Goal: Obtain resource: Obtain resource

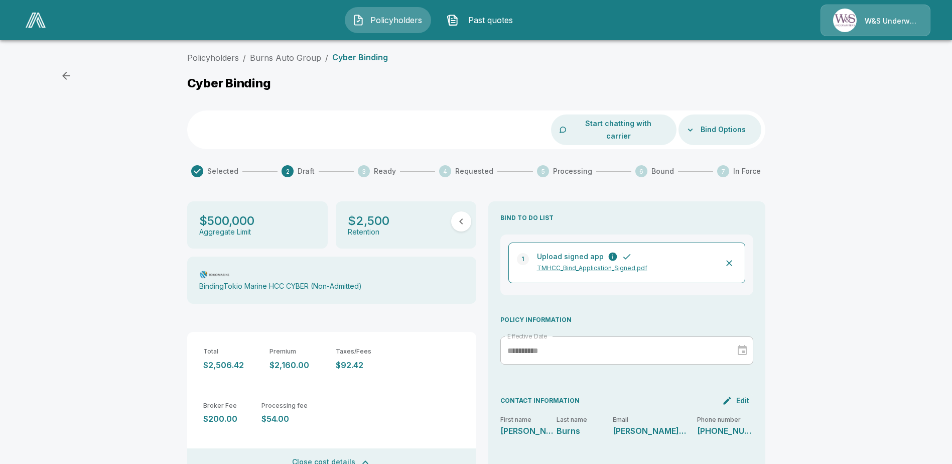
click at [56, 80] on div "Policyholders / Burns Auto Group / Cyber Binding Cyber Binding Start chatting w…" at bounding box center [476, 369] width 952 height 642
click at [78, 75] on div "Policyholders / Burns Auto Group / Cyber Binding Cyber Binding Start chatting w…" at bounding box center [476, 369] width 952 height 642
click at [65, 75] on icon "button" at bounding box center [66, 76] width 8 height 8
click at [405, 18] on span "Policyholders" at bounding box center [395, 20] width 55 height 12
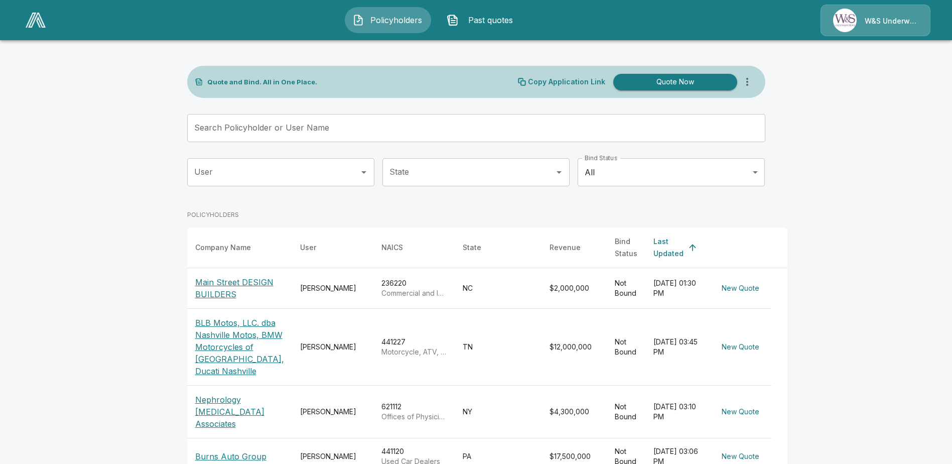
click at [225, 285] on p "Main Street DESIGN BUILDERS" at bounding box center [239, 288] width 89 height 24
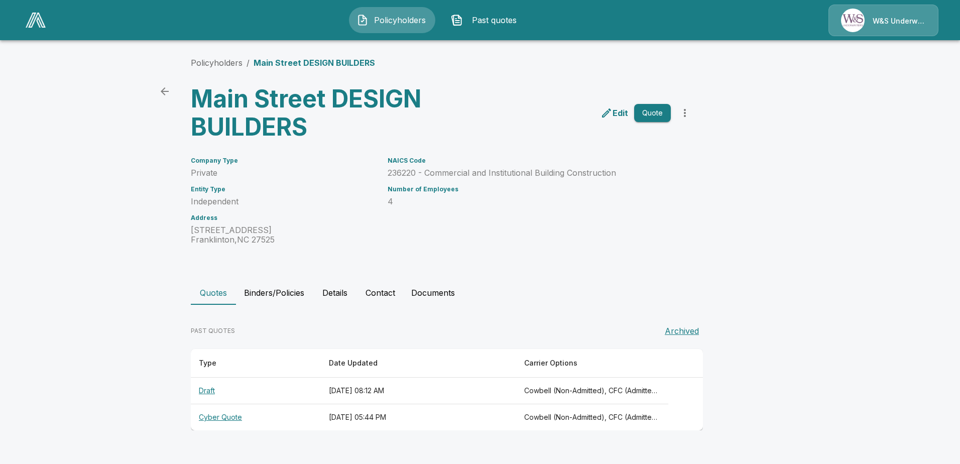
click at [217, 417] on th "Cyber Quote" at bounding box center [256, 417] width 130 height 27
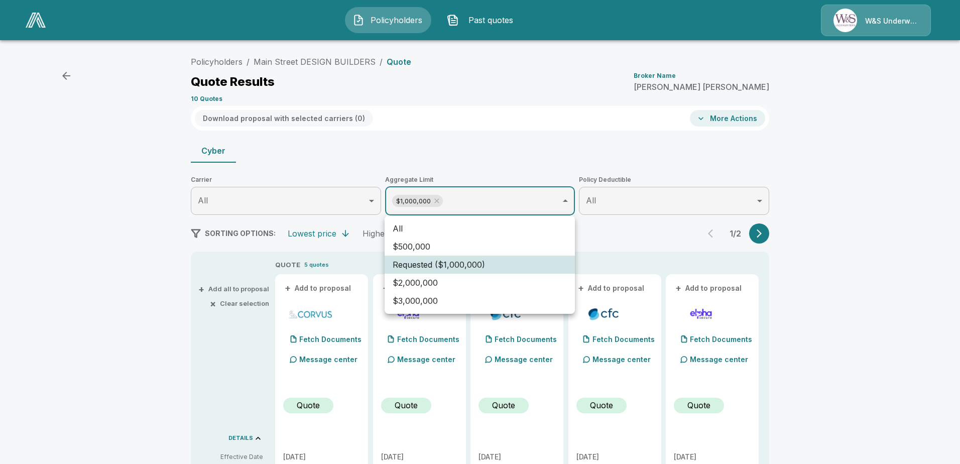
click at [449, 241] on li "$500,000" at bounding box center [480, 246] width 190 height 18
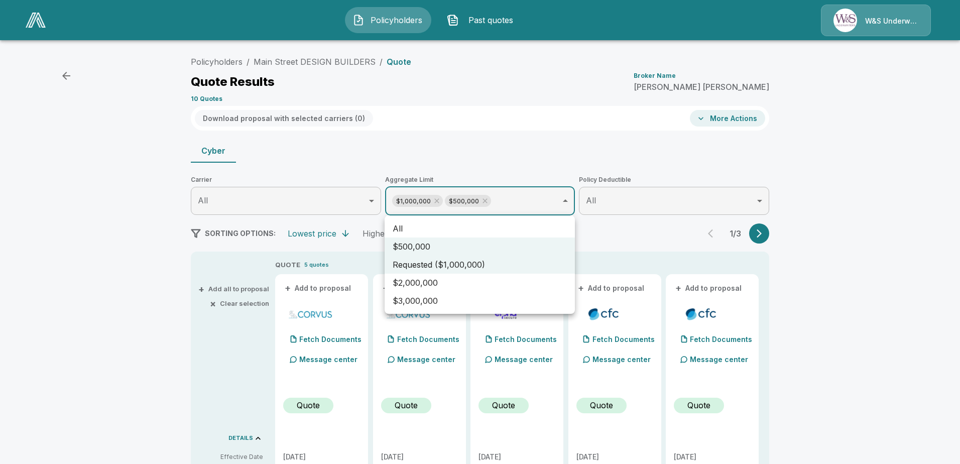
click at [434, 200] on div at bounding box center [480, 232] width 960 height 464
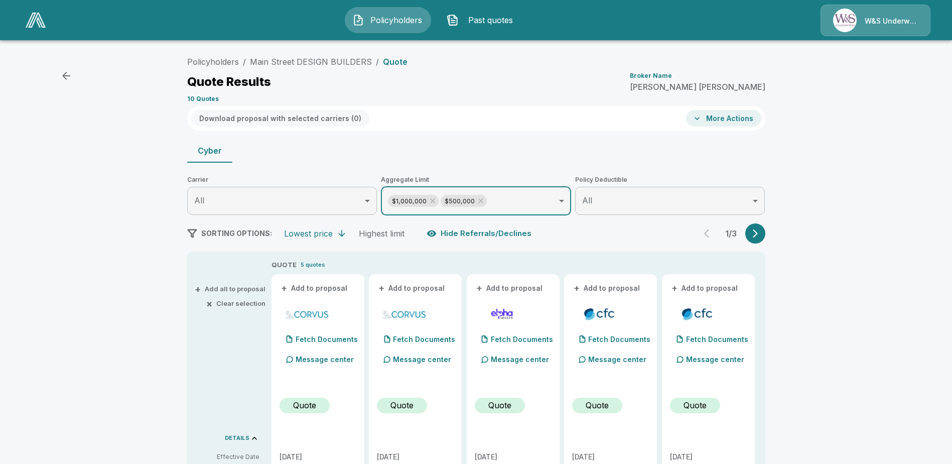
click at [434, 202] on icon at bounding box center [433, 201] width 8 height 8
type input "******"
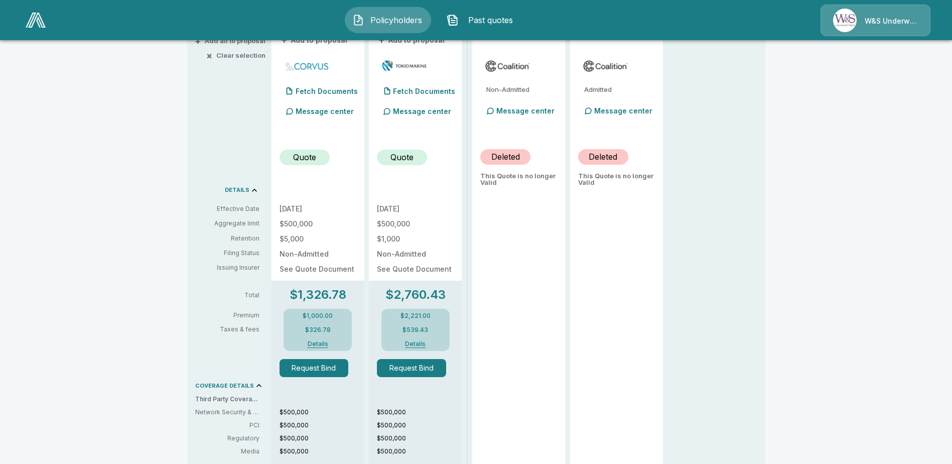
scroll to position [251, 0]
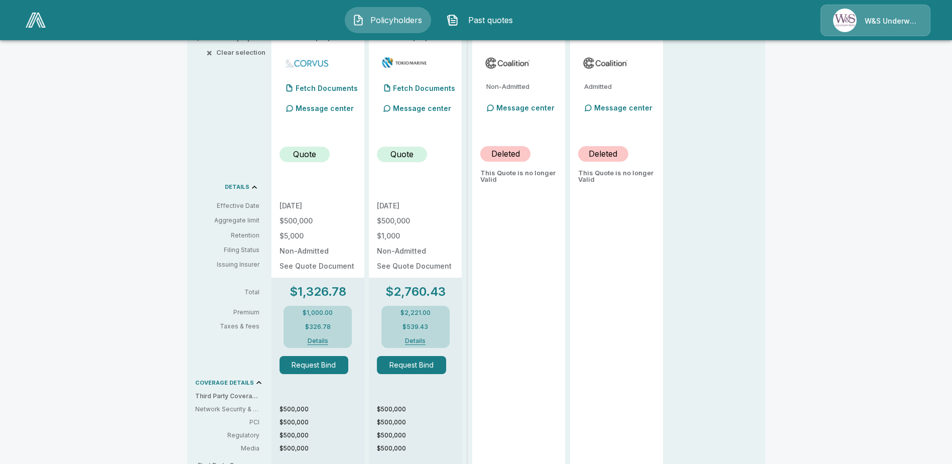
click at [329, 339] on button "Details" at bounding box center [318, 341] width 40 height 6
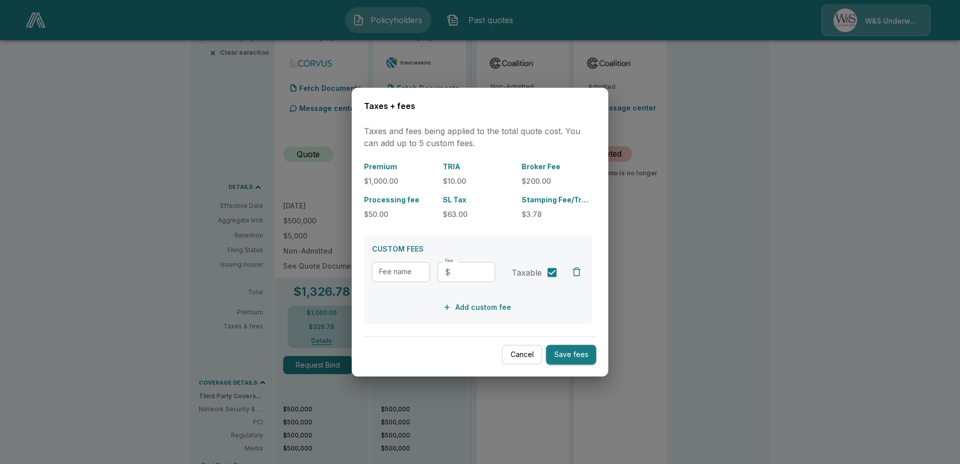
click at [759, 286] on div at bounding box center [480, 232] width 960 height 464
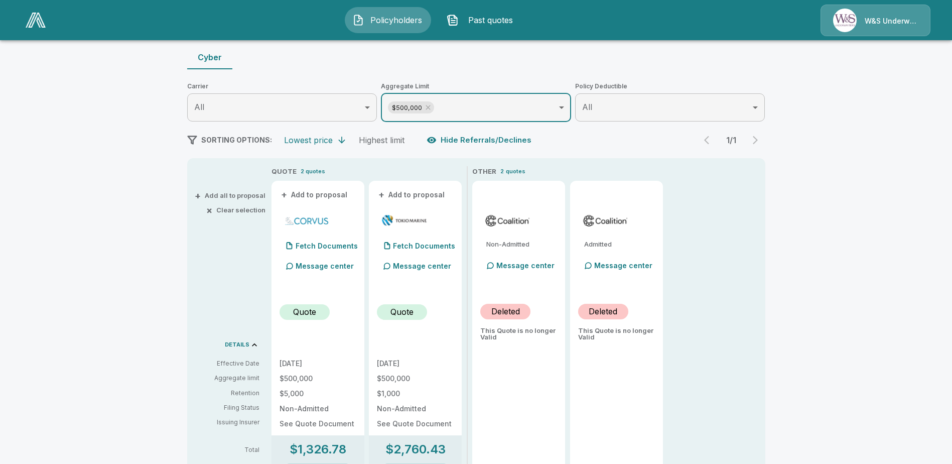
scroll to position [0, 0]
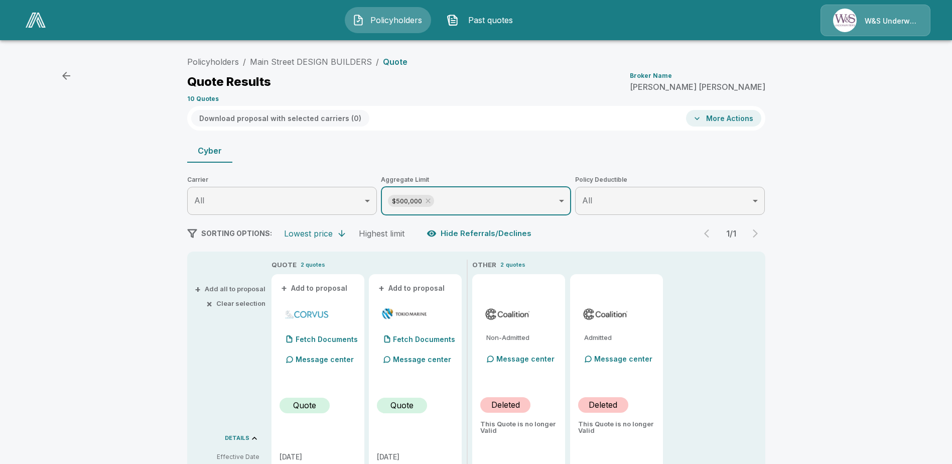
click at [286, 285] on span "+" at bounding box center [284, 288] width 6 height 7
click at [389, 288] on button "+ Add to proposal" at bounding box center [412, 288] width 70 height 11
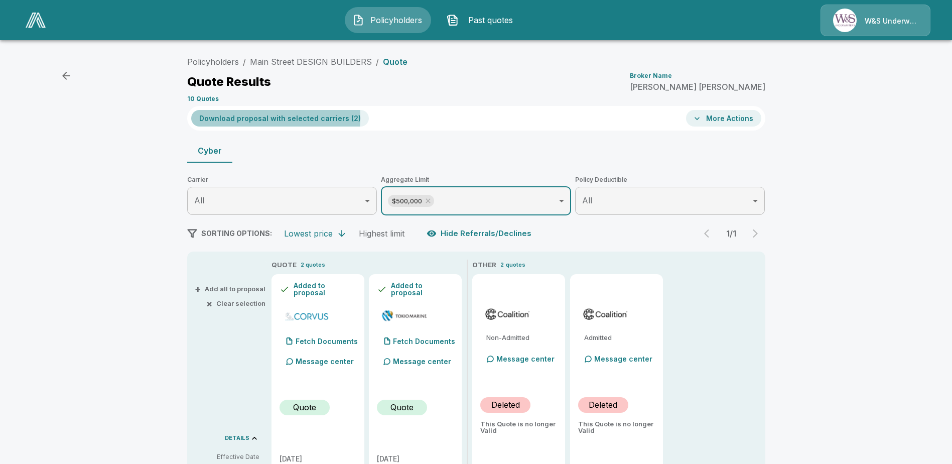
click at [272, 117] on button "Download proposal with selected carriers ( 2 )" at bounding box center [280, 118] width 178 height 17
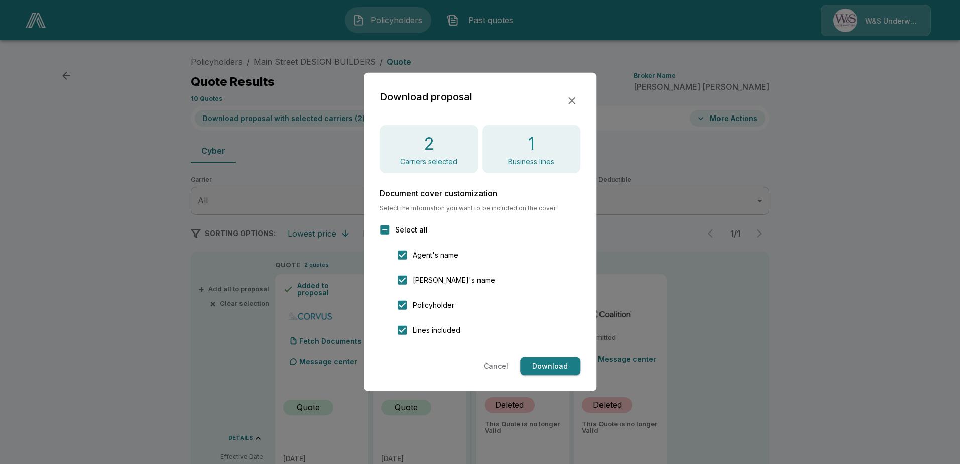
click at [536, 361] on button "Download" at bounding box center [550, 366] width 60 height 19
click at [500, 370] on button "Cancel" at bounding box center [495, 366] width 33 height 19
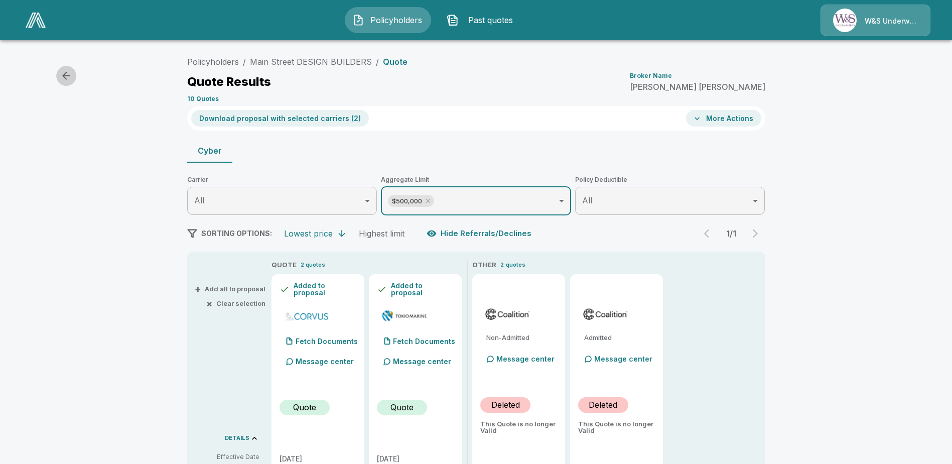
click at [69, 73] on icon "button" at bounding box center [66, 76] width 12 height 12
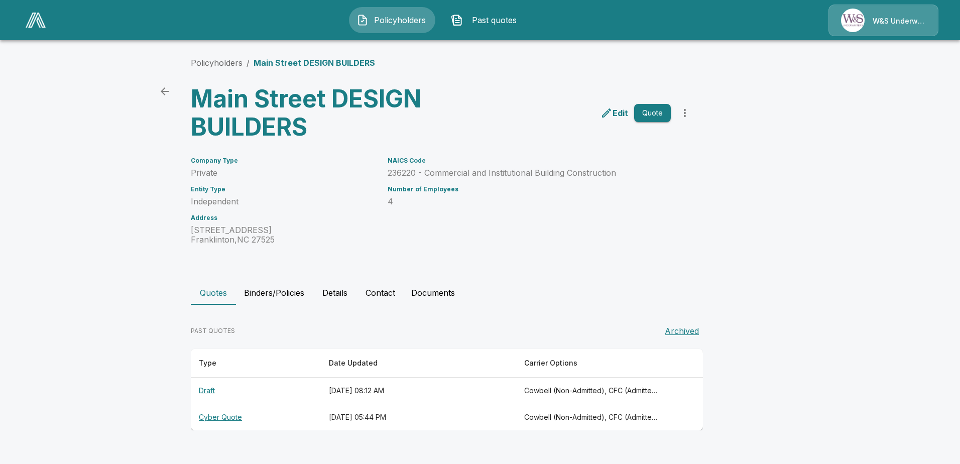
click at [219, 418] on th "Cyber Quote" at bounding box center [256, 417] width 130 height 27
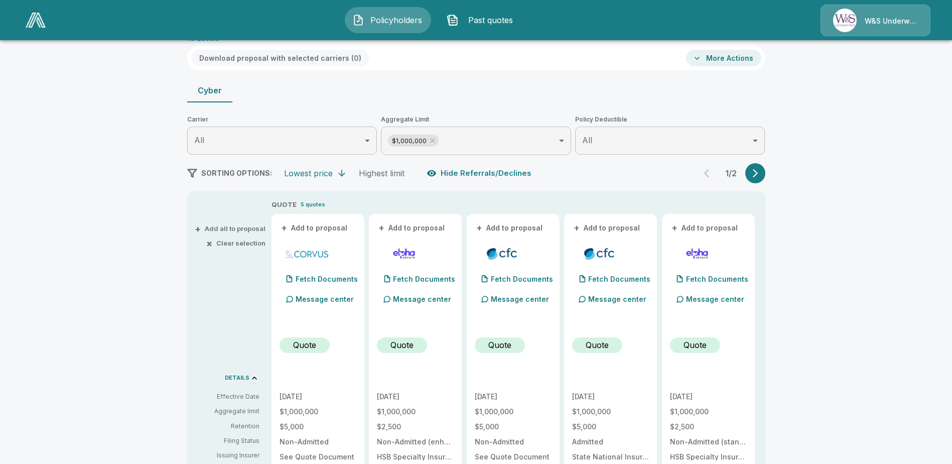
scroll to position [50, 0]
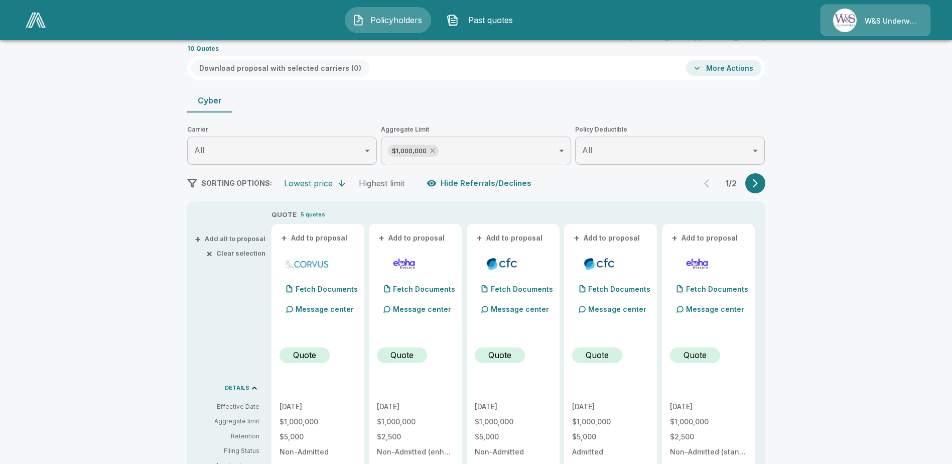
click at [436, 149] on icon at bounding box center [433, 151] width 8 height 8
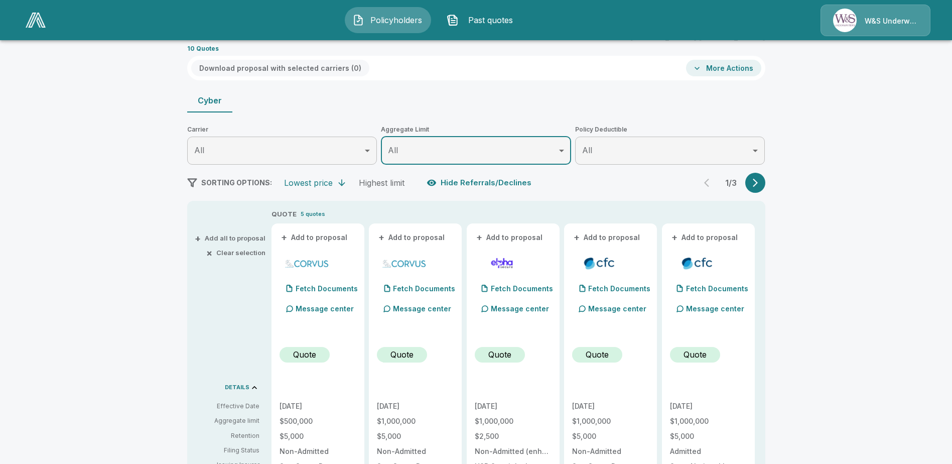
click at [568, 148] on body "Policyholders Past quotes W&S Underwriters Policyholders / Main Street DESIGN B…" at bounding box center [476, 451] width 952 height 1002
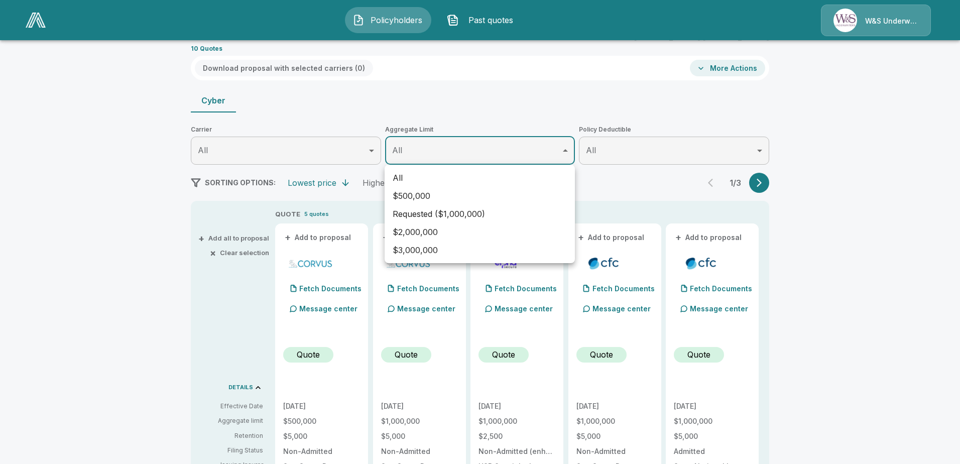
click at [424, 195] on li "$500,000" at bounding box center [480, 196] width 190 height 18
type input "******"
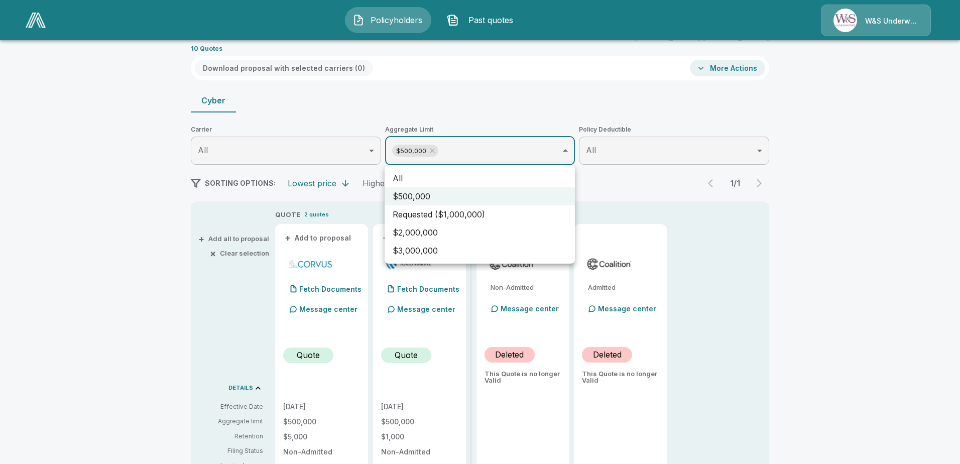
click at [416, 196] on li "$500,000" at bounding box center [480, 196] width 190 height 18
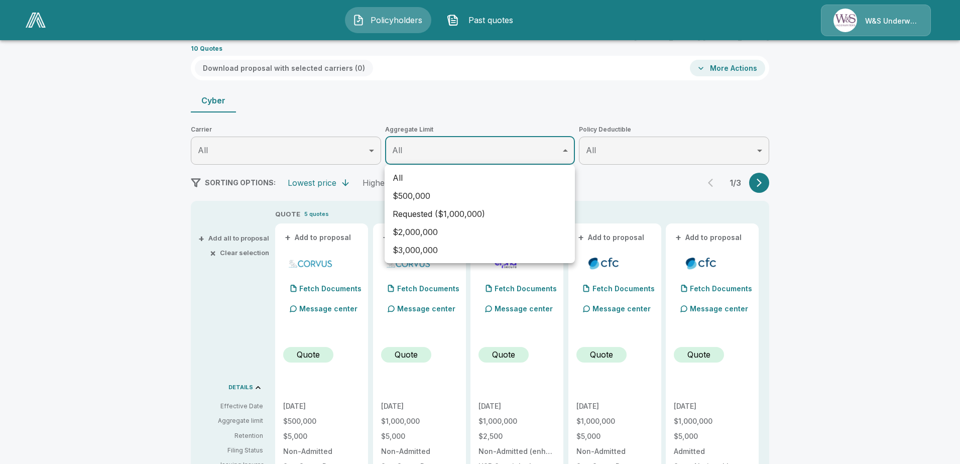
click at [408, 149] on div at bounding box center [480, 232] width 960 height 464
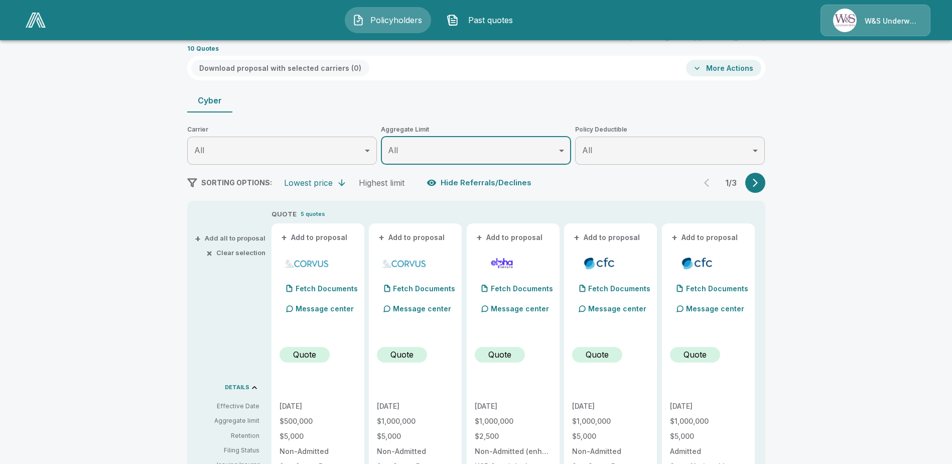
click at [408, 156] on body "Policyholders Past quotes W&S Underwriters Policyholders / Main Street DESIGN B…" at bounding box center [476, 451] width 952 height 1002
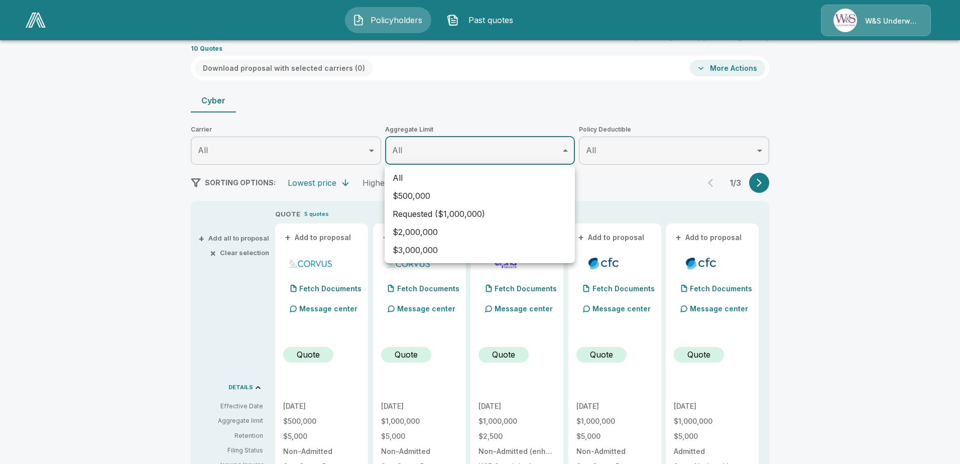
click at [410, 193] on li "$500,000" at bounding box center [480, 196] width 190 height 18
type input "******"
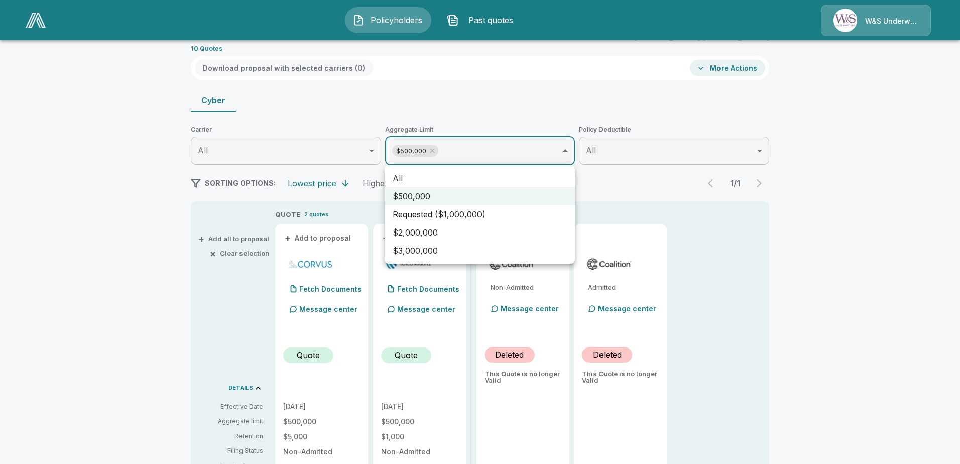
click at [226, 207] on div at bounding box center [480, 232] width 960 height 464
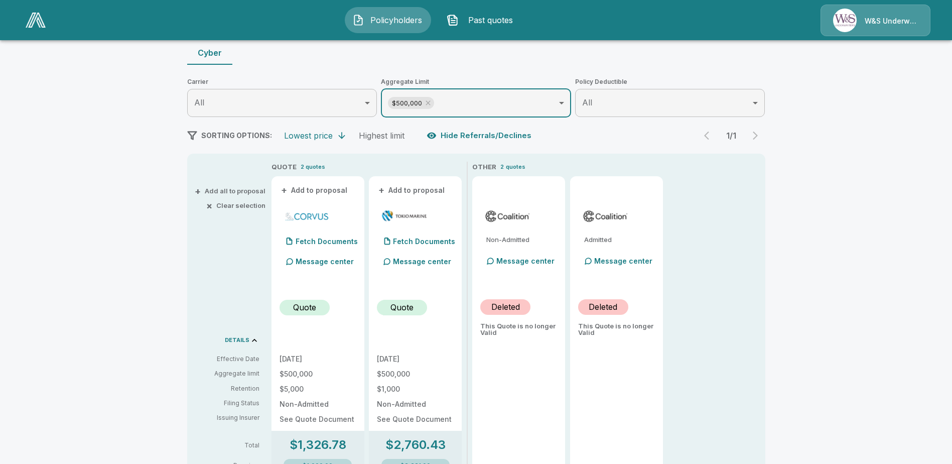
scroll to position [201, 0]
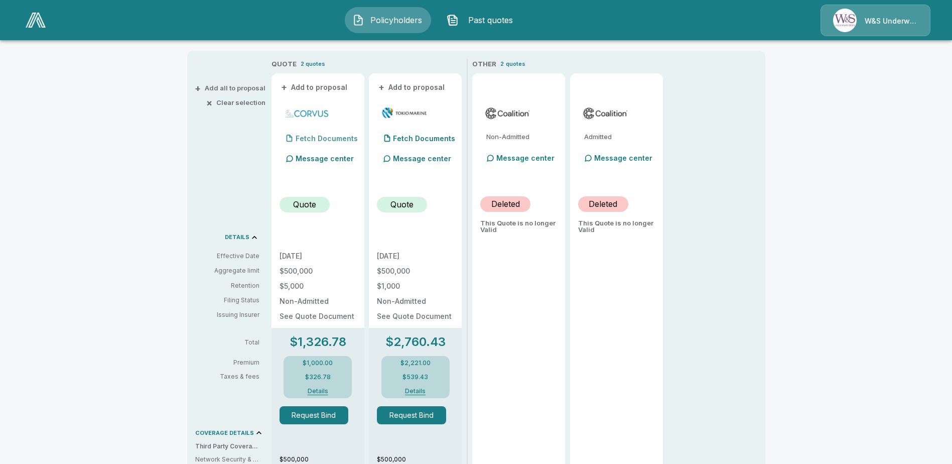
click at [307, 135] on p "Fetch Documents" at bounding box center [327, 138] width 62 height 7
click at [425, 136] on p "Fetch Documents" at bounding box center [424, 138] width 62 height 7
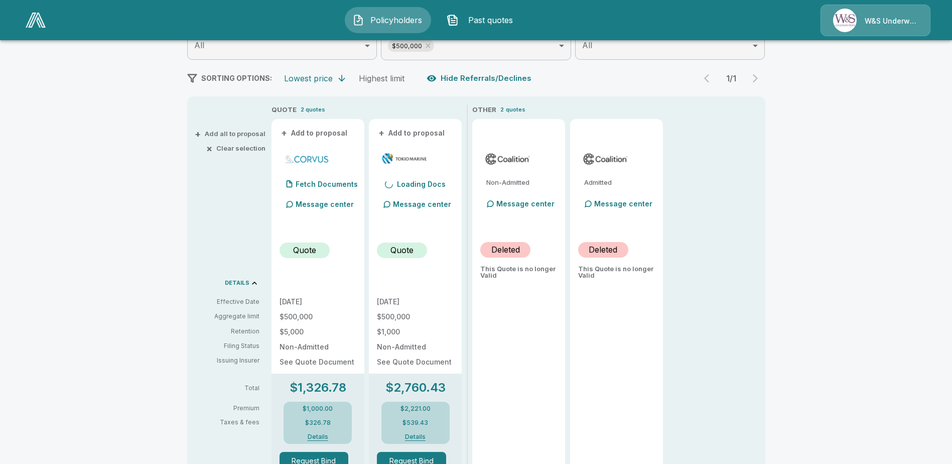
scroll to position [151, 0]
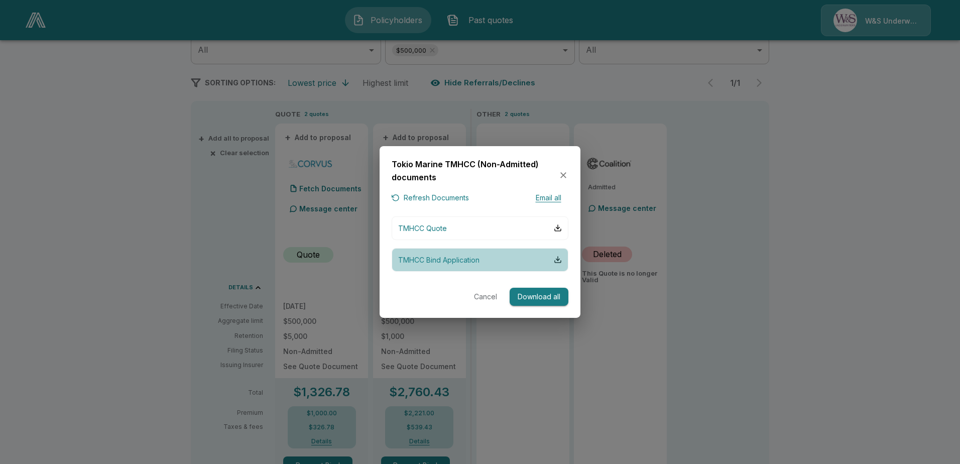
click at [494, 260] on button "TMHCC Bind Application" at bounding box center [480, 260] width 177 height 24
click at [320, 187] on div at bounding box center [480, 232] width 960 height 464
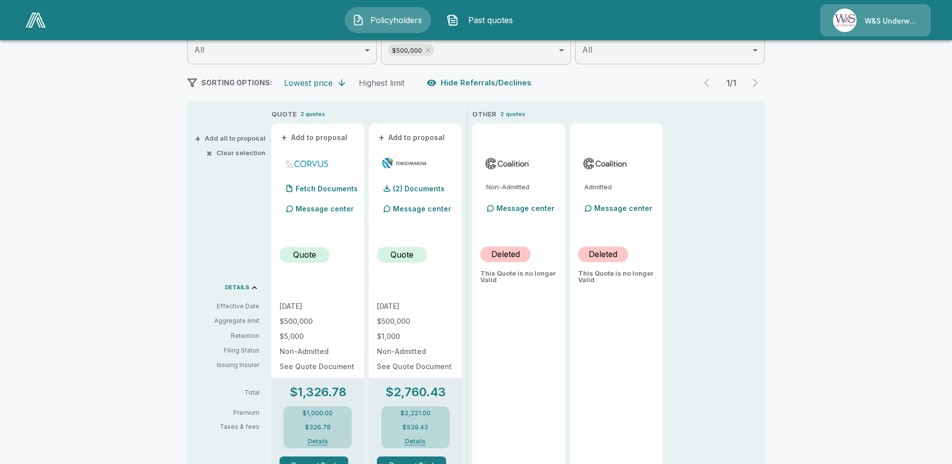
click at [320, 187] on p "Fetch Documents" at bounding box center [327, 188] width 62 height 7
click at [325, 191] on p "Fetch Documents" at bounding box center [327, 188] width 62 height 7
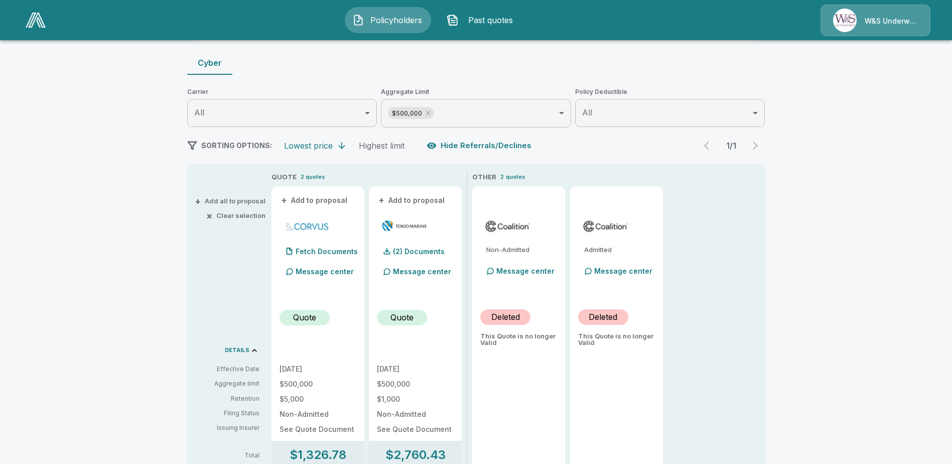
scroll to position [87, 0]
click at [330, 255] on p "Fetch Documents" at bounding box center [327, 251] width 62 height 7
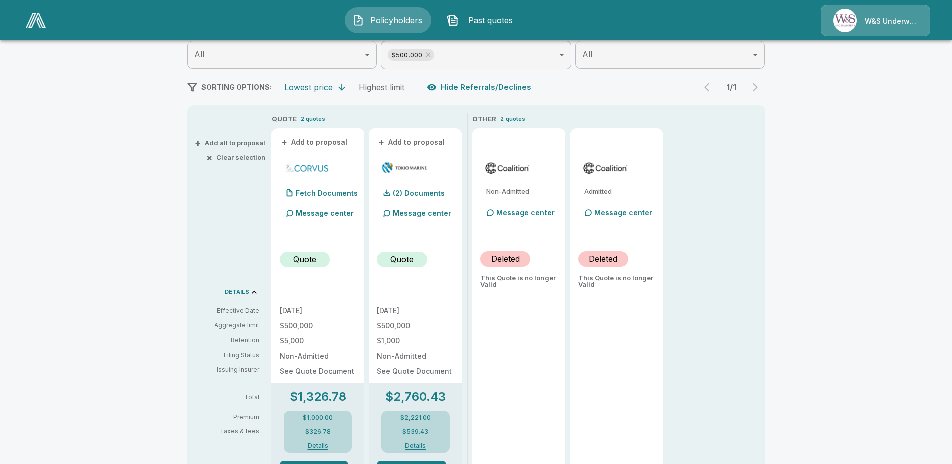
scroll to position [151, 0]
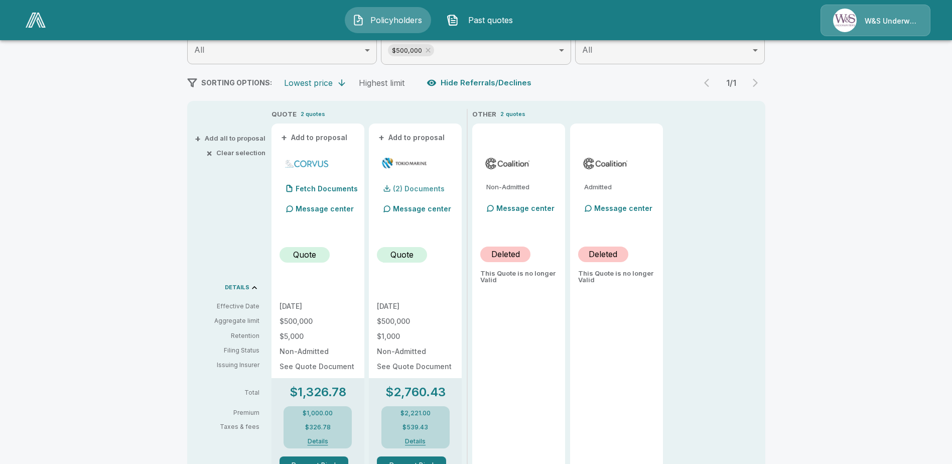
click at [407, 190] on p "(2) Documents" at bounding box center [419, 188] width 52 height 7
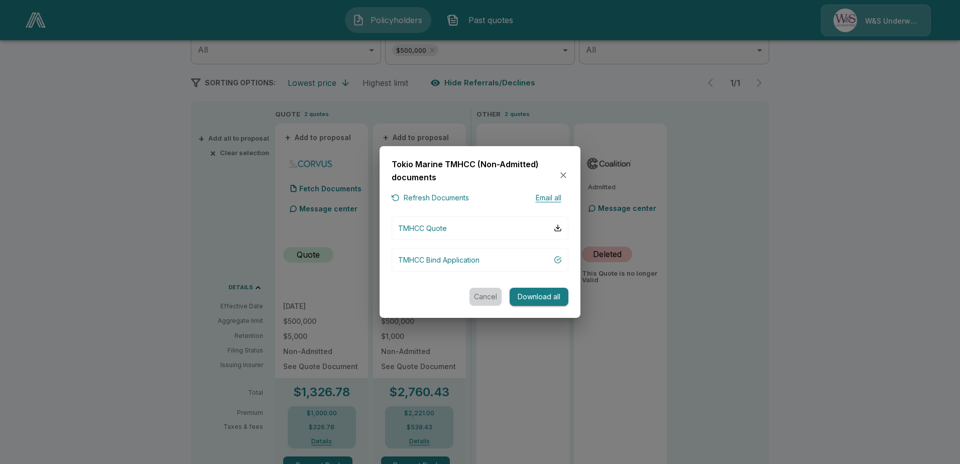
click at [474, 295] on button "Cancel" at bounding box center [485, 297] width 32 height 19
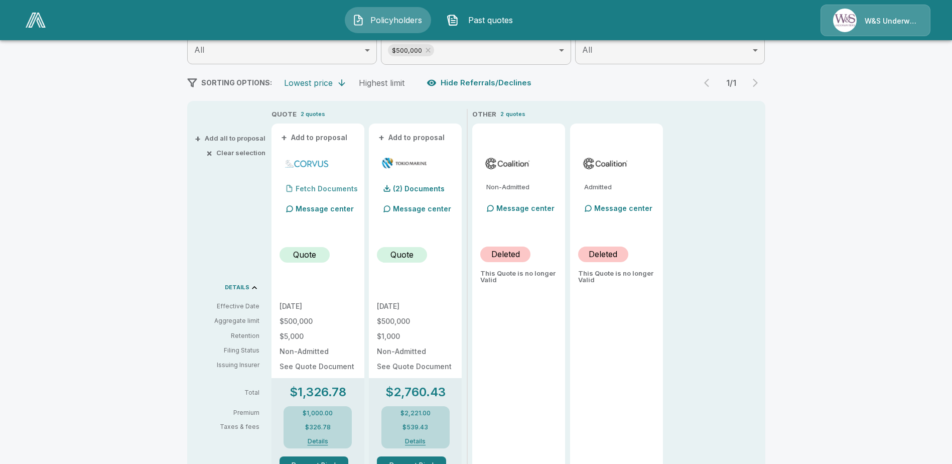
click at [292, 189] on div at bounding box center [290, 188] width 8 height 8
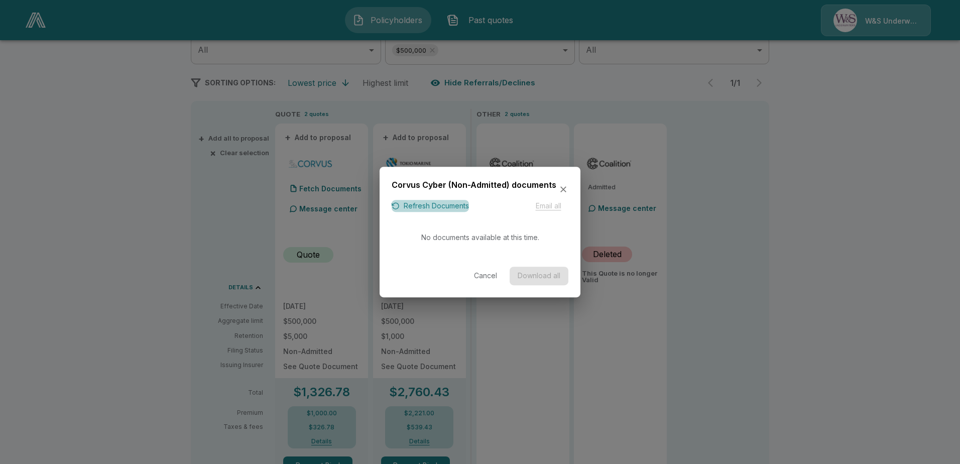
click at [439, 206] on button "Refresh Documents" at bounding box center [430, 206] width 77 height 13
click at [573, 188] on div "Corvus Cyber (Non-Admitted) documents Refresh Documents Email all No documents …" at bounding box center [480, 232] width 201 height 131
click at [569, 189] on div "Corvus Cyber (Non-Admitted) documents Refresh Documents Email all No documents …" at bounding box center [480, 232] width 201 height 131
click at [568, 190] on icon "button" at bounding box center [563, 189] width 10 height 10
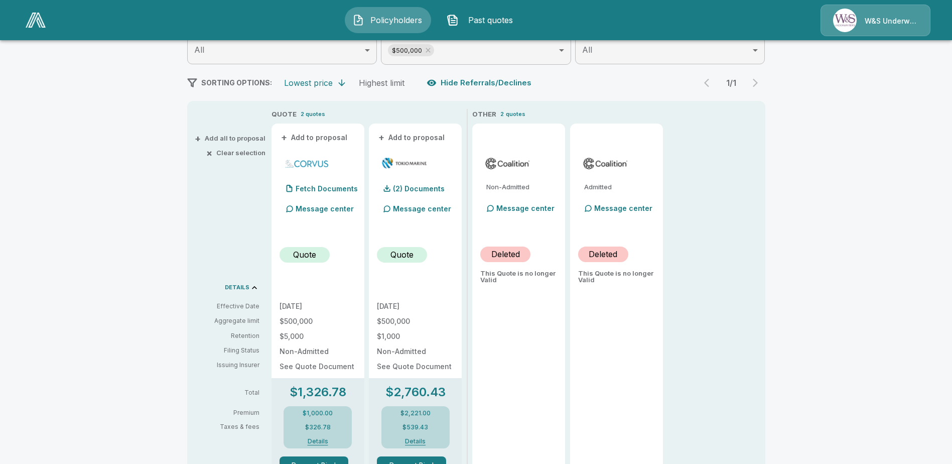
click at [310, 253] on p "Quote" at bounding box center [304, 254] width 23 height 12
click at [315, 189] on p "Fetch Documents" at bounding box center [327, 188] width 62 height 7
click at [321, 188] on p "Fetch Documents" at bounding box center [327, 188] width 62 height 7
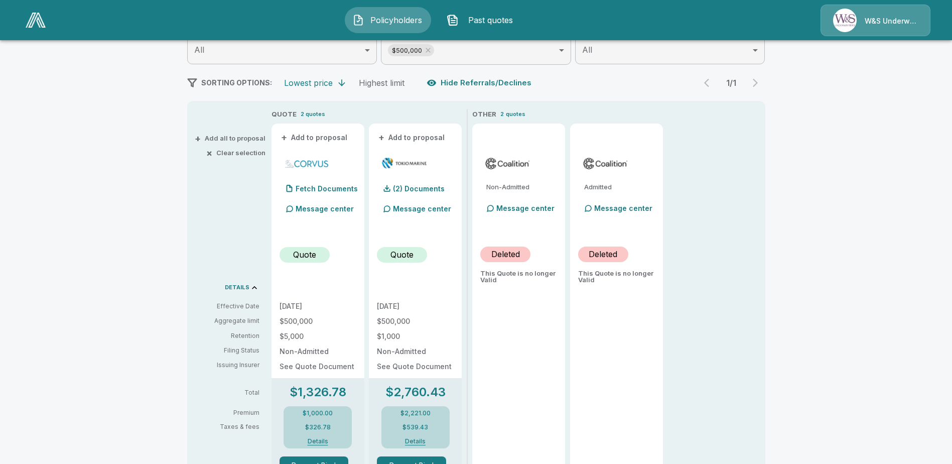
drag, startPoint x: 321, startPoint y: 188, endPoint x: 315, endPoint y: 224, distance: 36.7
click at [315, 224] on div at bounding box center [318, 229] width 77 height 20
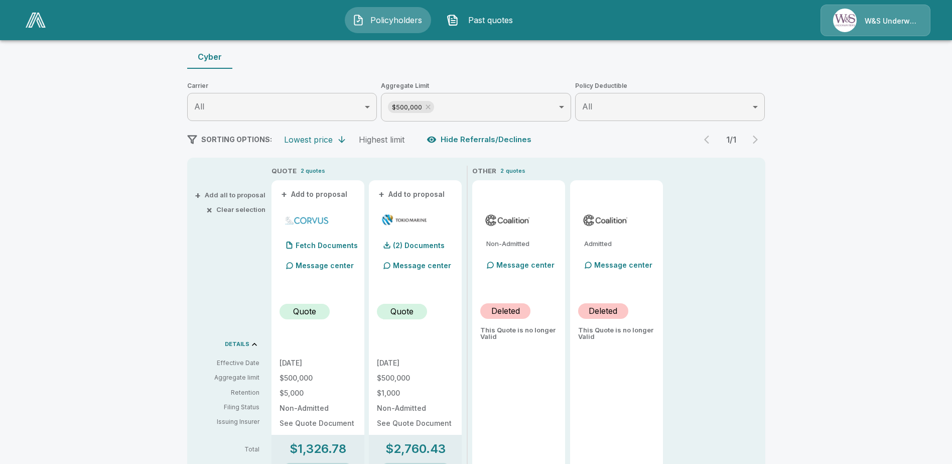
scroll to position [0, 0]
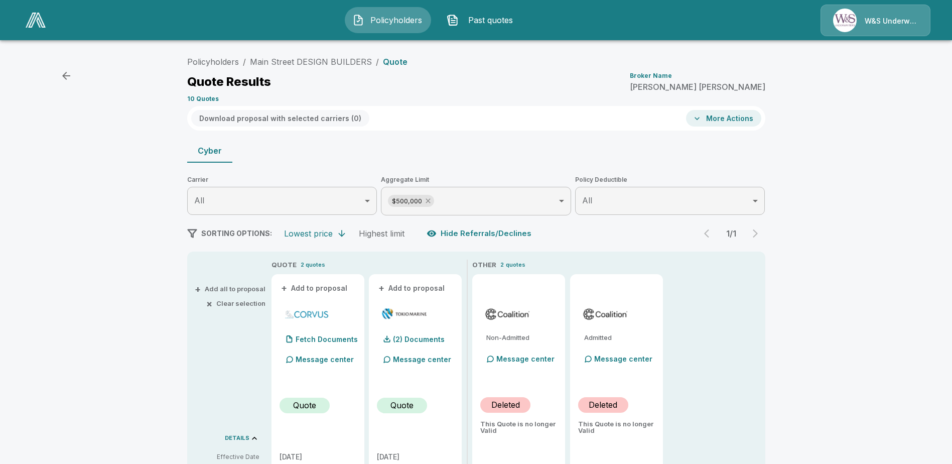
click at [430, 197] on icon at bounding box center [428, 201] width 8 height 8
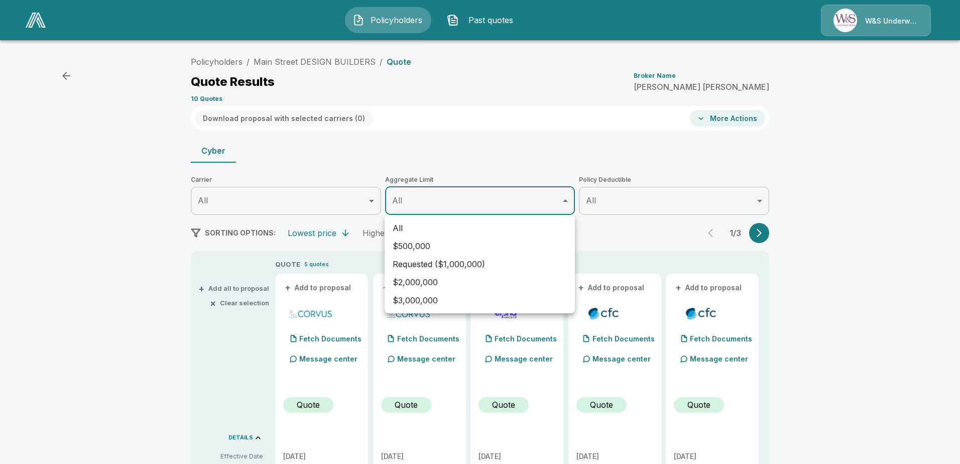
click at [463, 230] on li "All" at bounding box center [480, 228] width 190 height 18
click at [398, 159] on div at bounding box center [480, 232] width 960 height 464
